Goal: Transaction & Acquisition: Purchase product/service

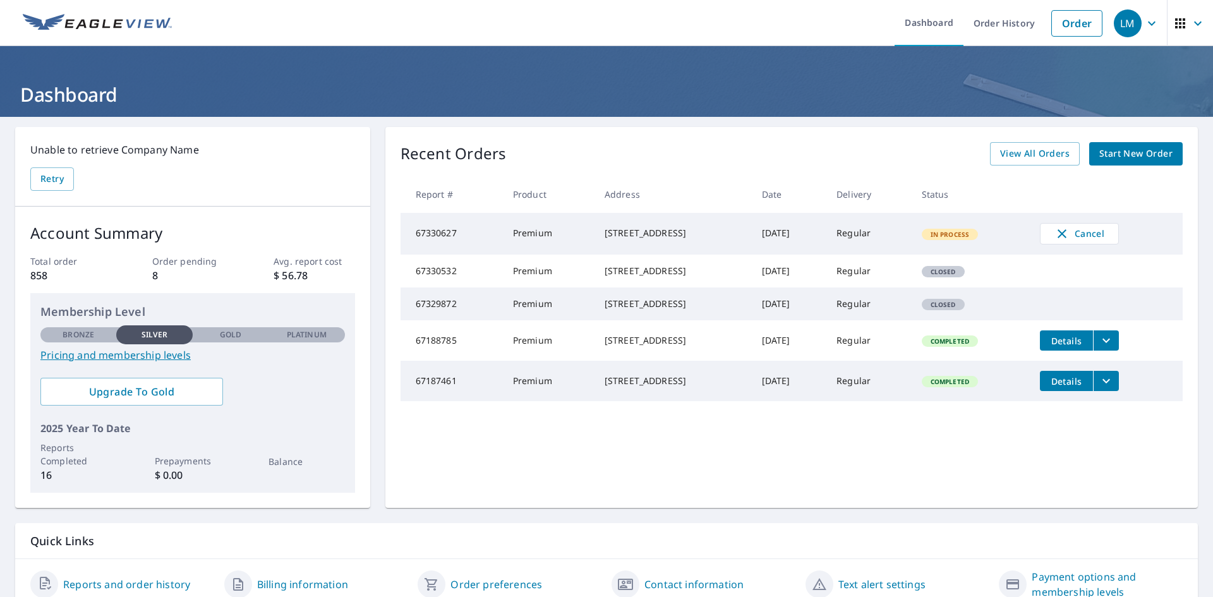
click at [1134, 142] on link "Start New Order" at bounding box center [1137, 153] width 94 height 23
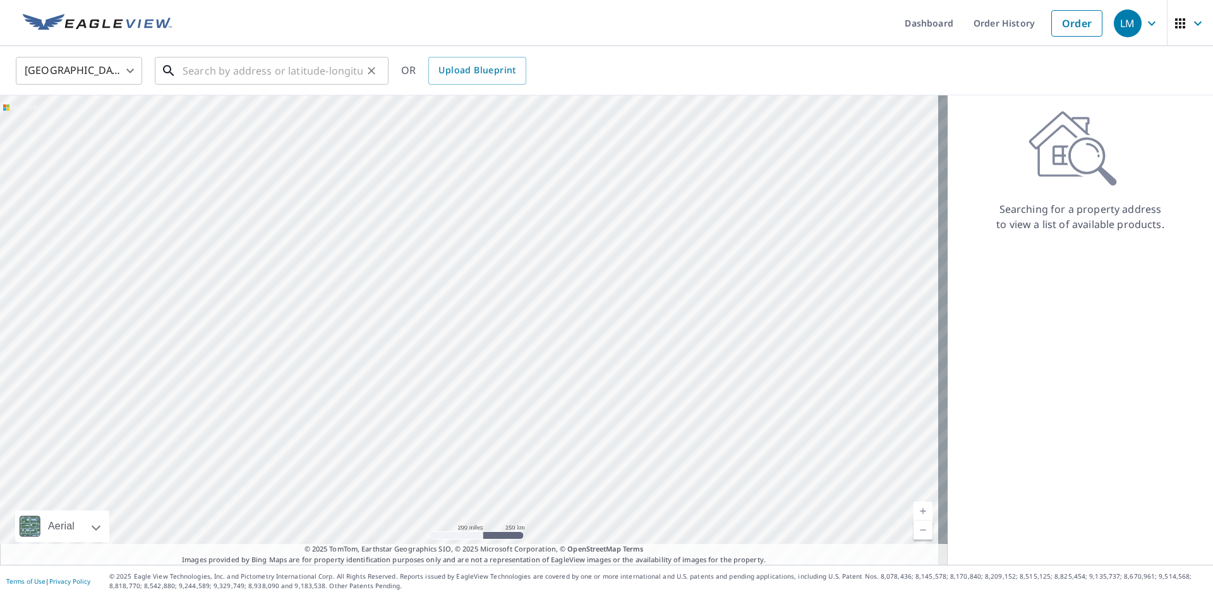
click at [347, 66] on input "text" at bounding box center [273, 70] width 180 height 35
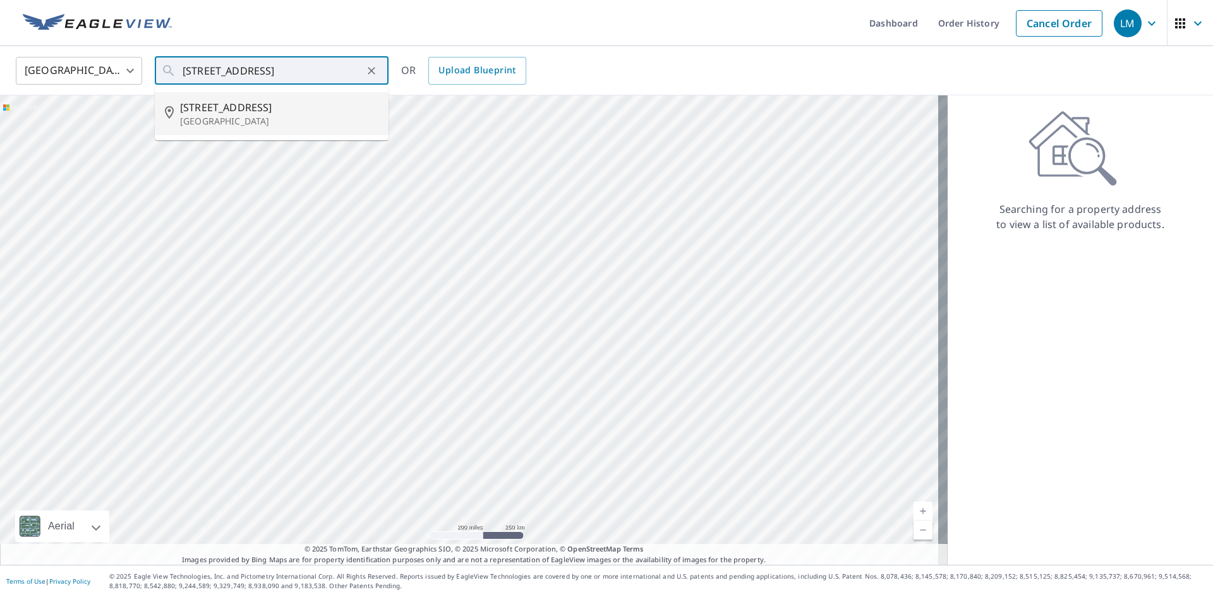
type input "[STREET_ADDRESS][PERSON_NAME]"
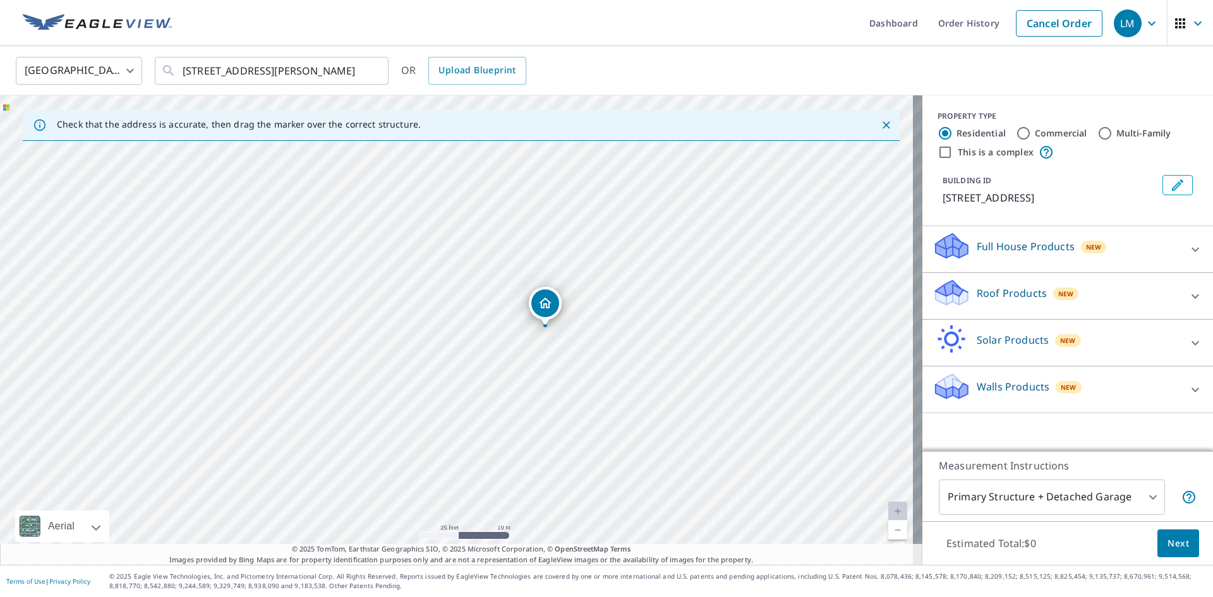
drag, startPoint x: 444, startPoint y: 372, endPoint x: 509, endPoint y: 367, distance: 65.9
click at [509, 367] on div "[STREET_ADDRESS][PERSON_NAME]" at bounding box center [461, 330] width 923 height 470
click at [1019, 294] on p "Roof Products" at bounding box center [1012, 293] width 70 height 15
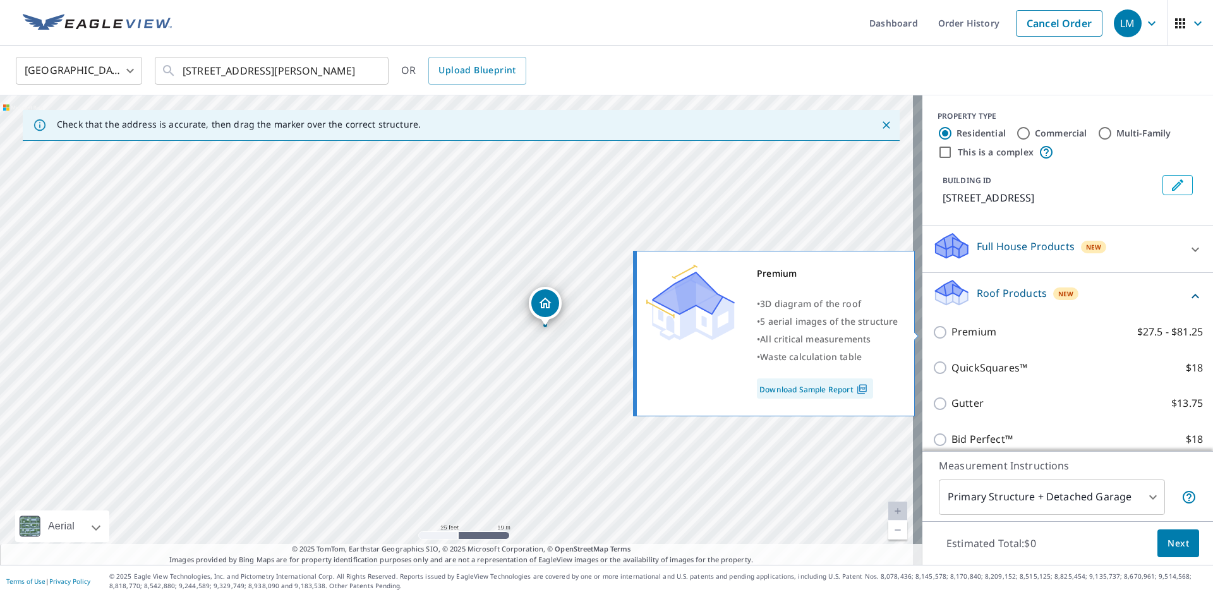
click at [982, 329] on p "Premium" at bounding box center [974, 332] width 45 height 16
click at [952, 329] on input "Premium $27.5 - $81.25" at bounding box center [942, 332] width 19 height 15
checkbox input "true"
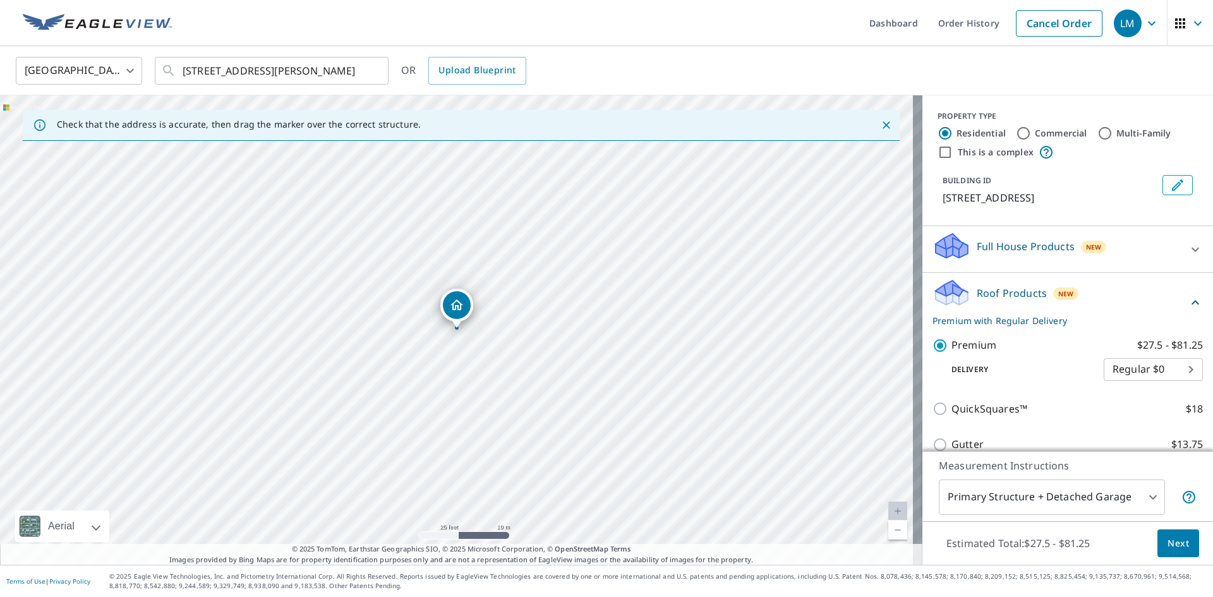
click at [1176, 550] on span "Next" at bounding box center [1178, 544] width 21 height 16
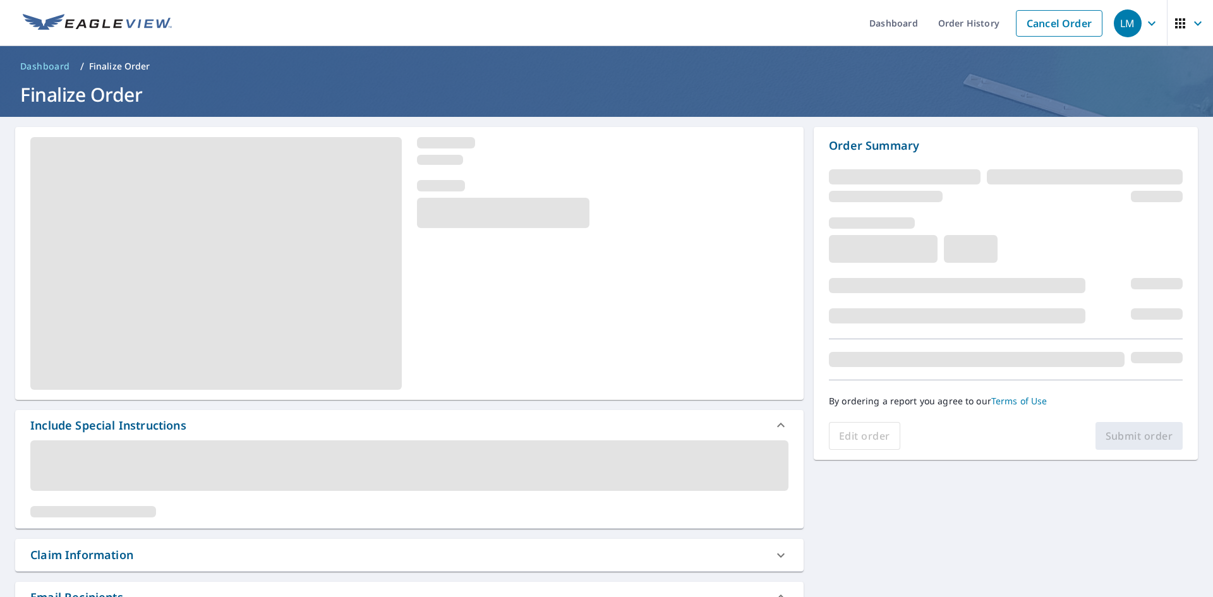
click at [726, 238] on div at bounding box center [409, 263] width 789 height 273
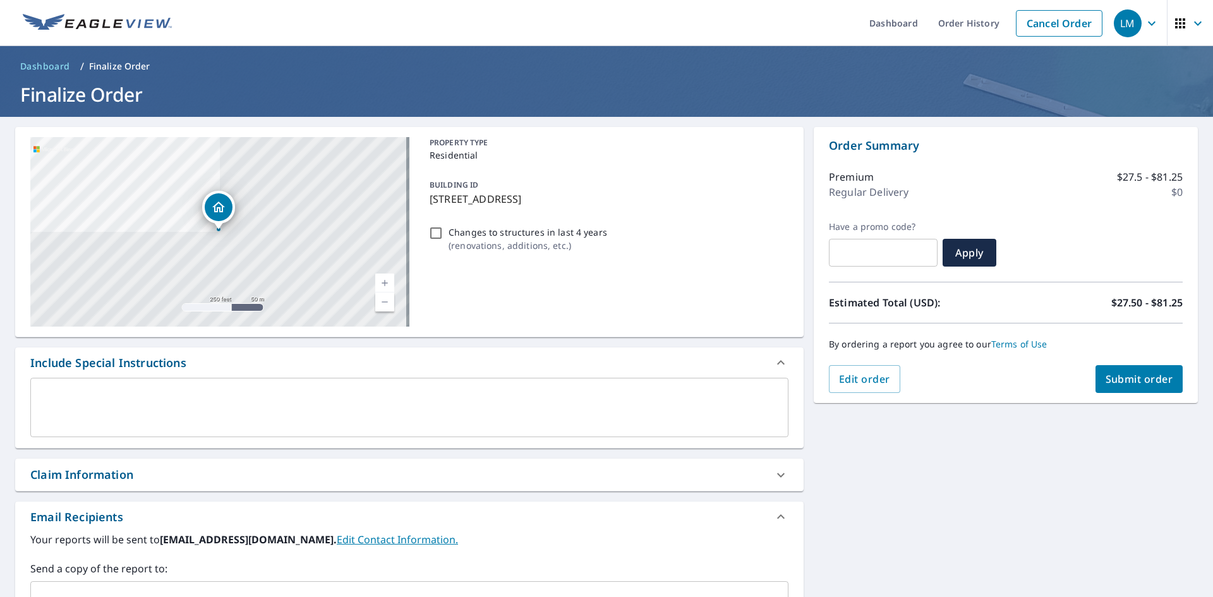
click at [1158, 385] on span "Submit order" at bounding box center [1140, 379] width 68 height 14
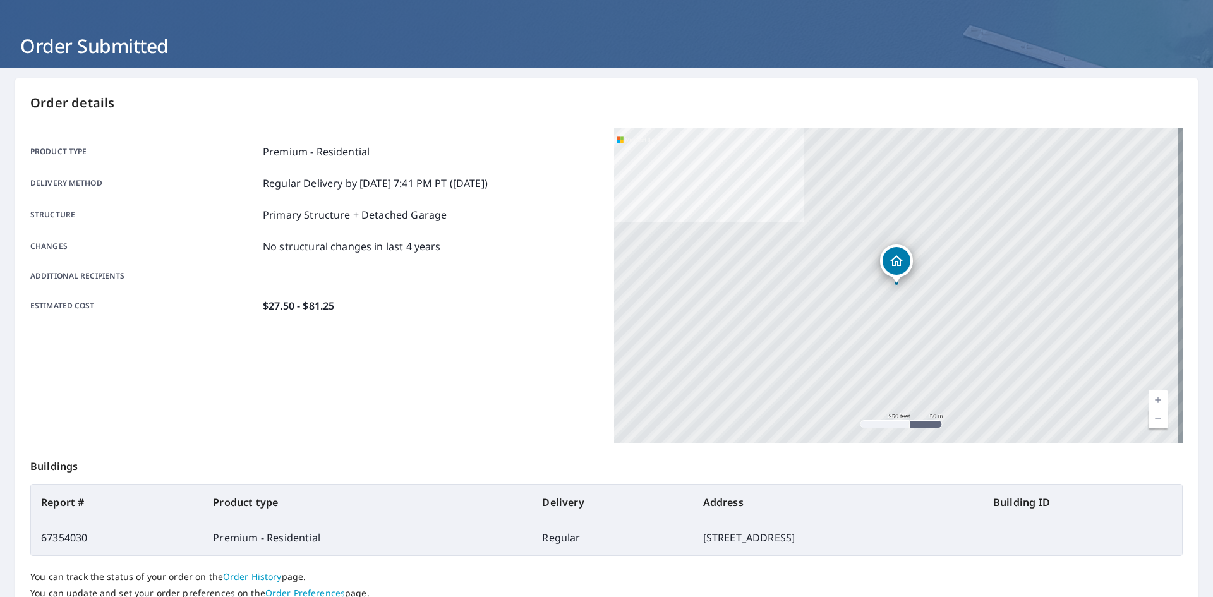
scroll to position [147, 0]
